Goal: Navigation & Orientation: Understand site structure

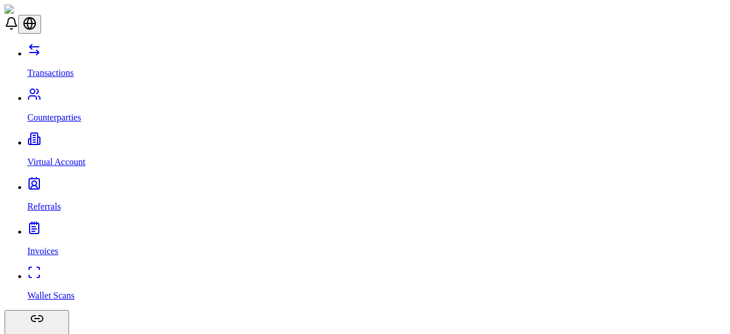
scroll to position [52, 0]
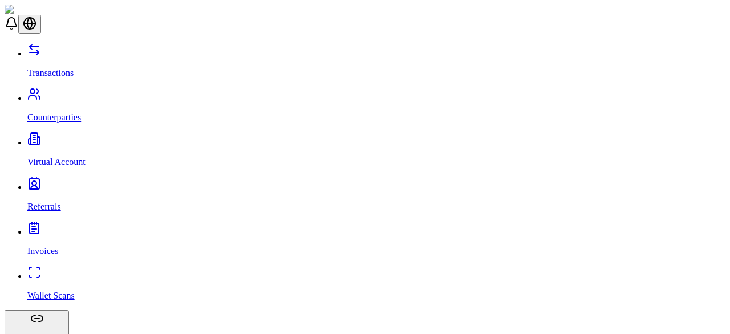
click at [18, 18] on icon at bounding box center [12, 24] width 14 height 14
